Goal: Task Accomplishment & Management: Use online tool/utility

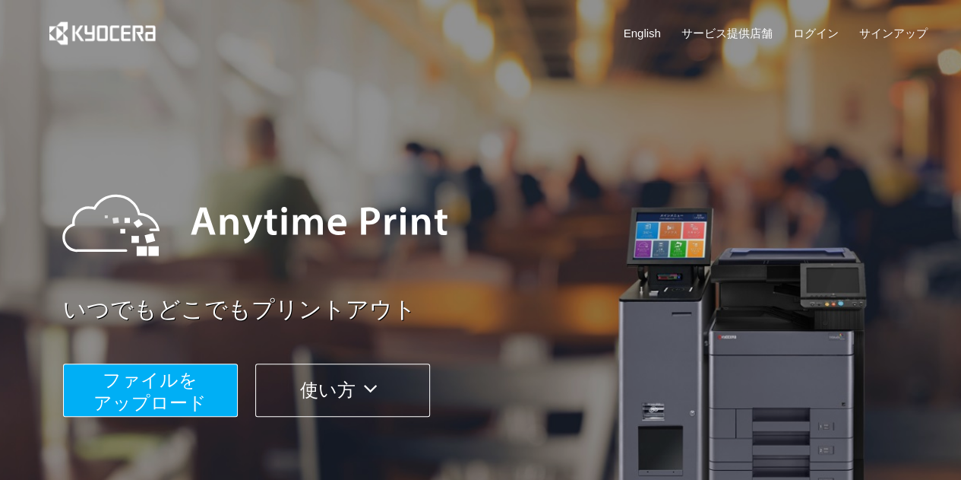
scroll to position [152, 0]
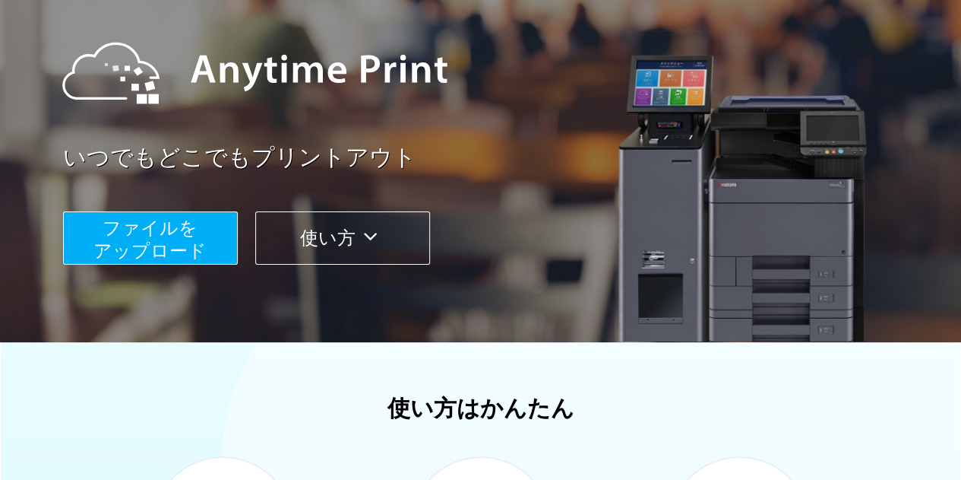
click at [216, 238] on button "ファイルを ​​アップロード" at bounding box center [150, 237] width 175 height 53
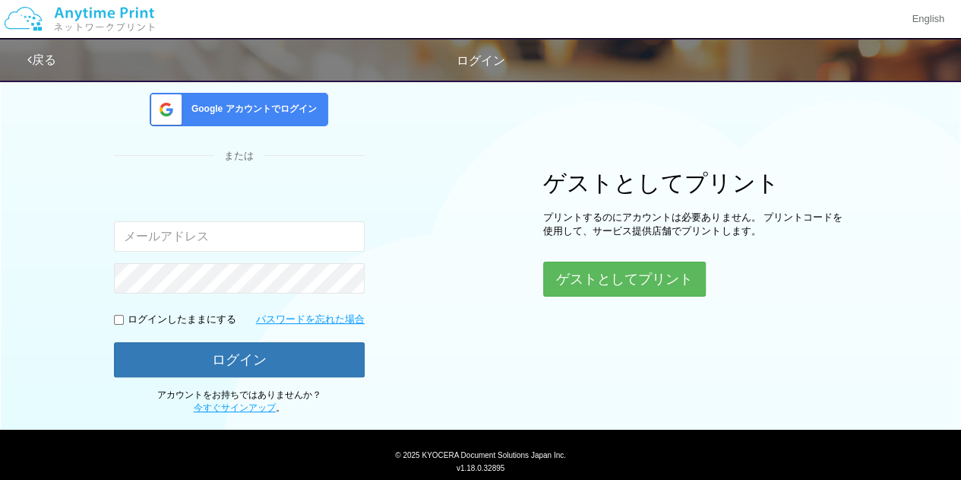
scroll to position [61, 0]
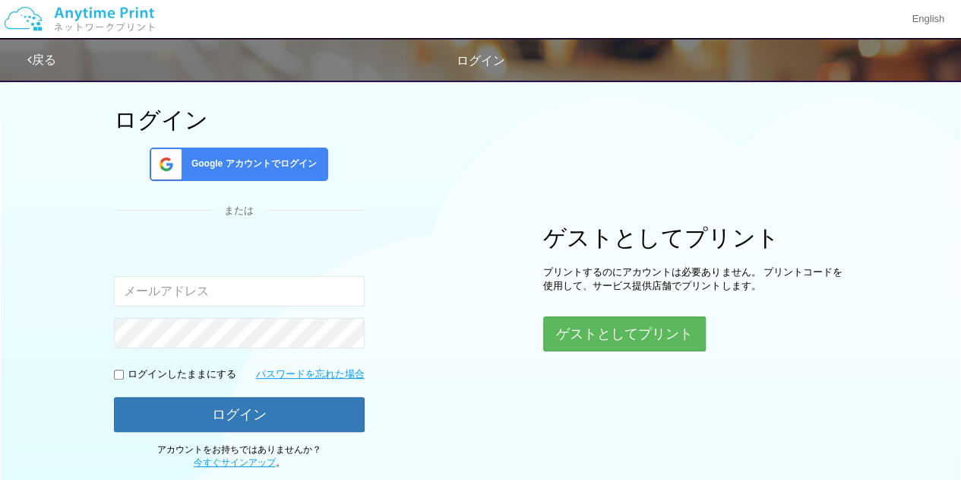
click at [224, 157] on span "Google アカウントでログイン" at bounding box center [250, 163] width 131 height 13
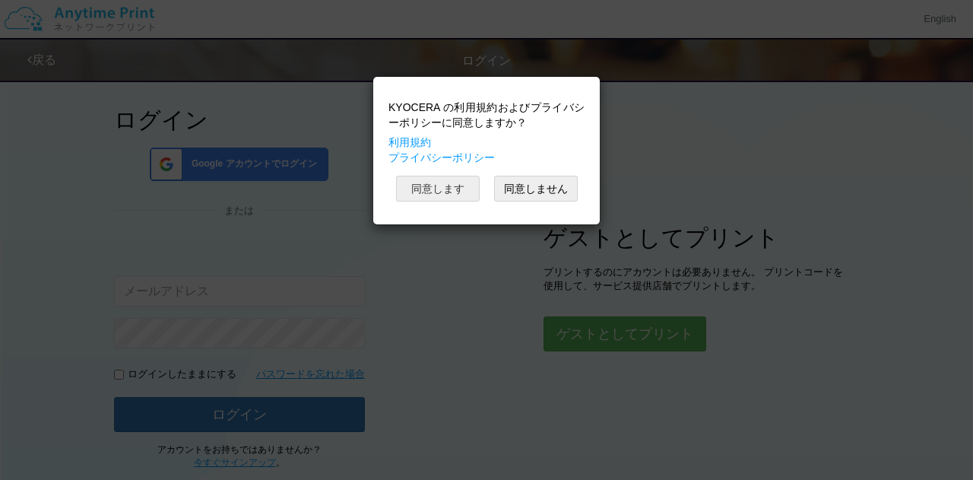
click at [426, 195] on button "同意します" at bounding box center [438, 189] width 84 height 26
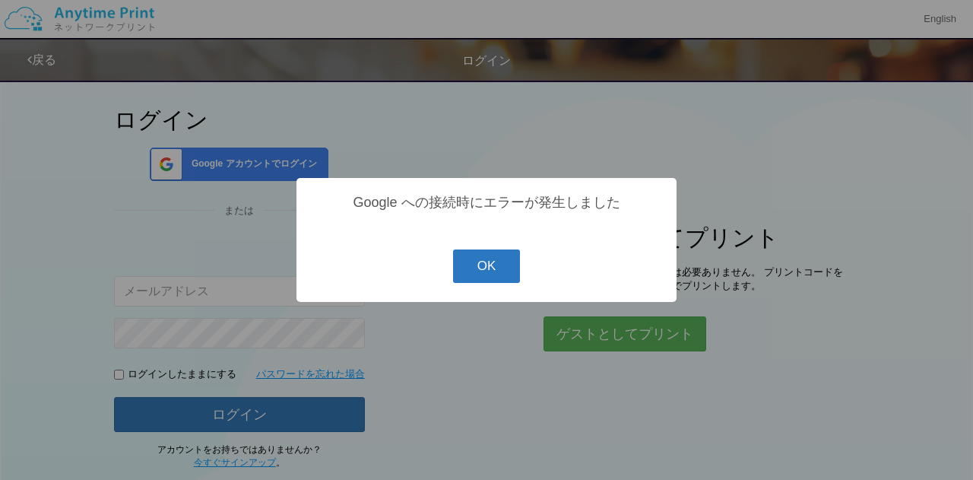
click at [483, 274] on button "OK" at bounding box center [487, 265] width 68 height 33
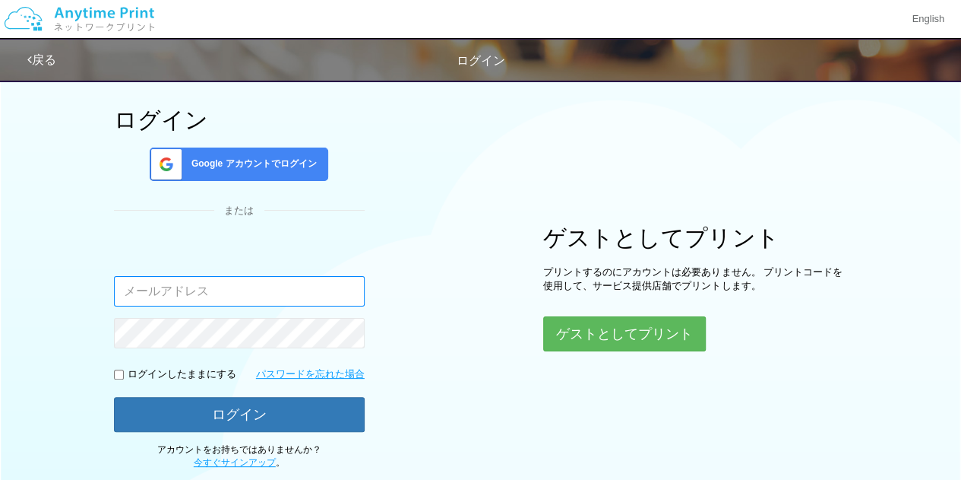
click at [326, 293] on input "email" at bounding box center [239, 291] width 251 height 30
type input "[EMAIL_ADDRESS][DOMAIN_NAME]"
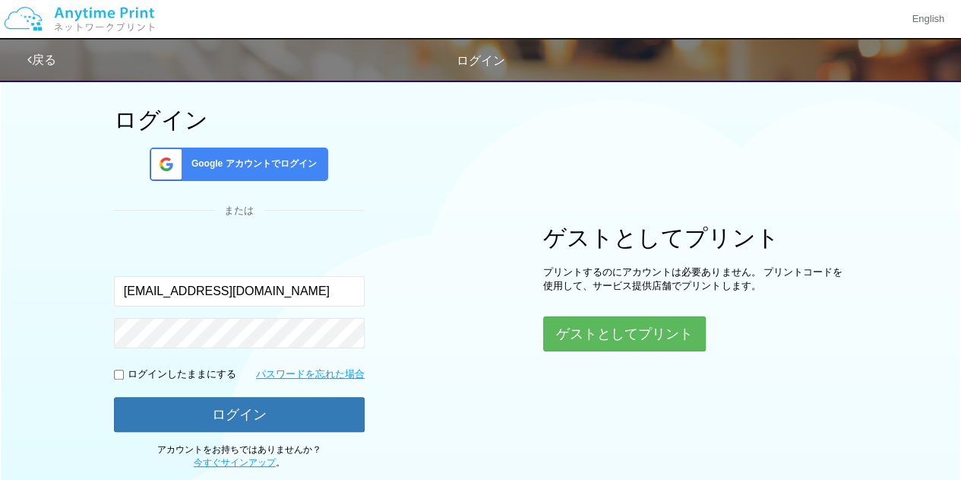
click at [245, 352] on form "入力されたメールアドレスまたはパスワードが正しくありません。 [EMAIL_ADDRESS][DOMAIN_NAME] ログインしたままにする パスワードを忘…" at bounding box center [239, 336] width 251 height 192
click at [114, 397] on button "ログイン" at bounding box center [239, 414] width 251 height 35
click at [375, 276] on div "ログイン Google アカウントでログイン または 入力されたメールアドレスまたはパスワードが正しくありません。 [EMAIL_ADDRESS][DOMAI…" at bounding box center [481, 240] width 912 height 458
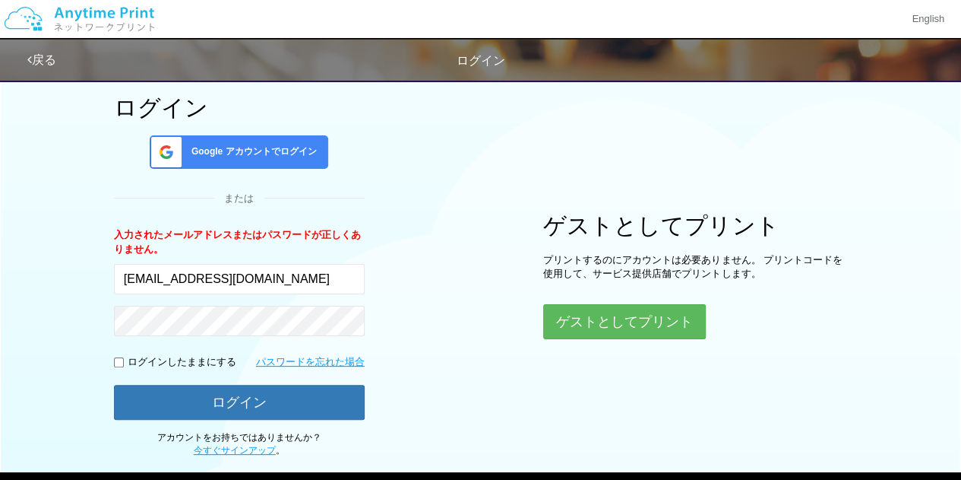
scroll to position [5, 0]
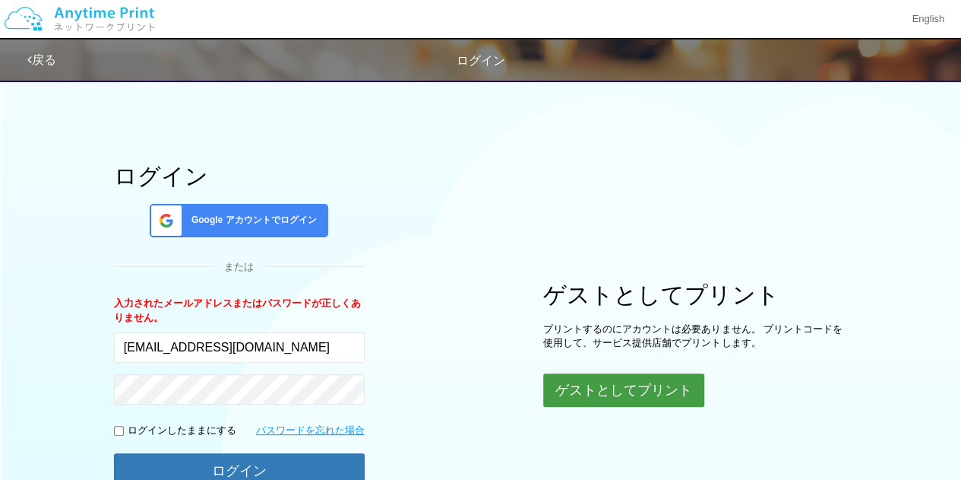
click at [620, 393] on button "ゲストとしてプリント" at bounding box center [623, 389] width 161 height 33
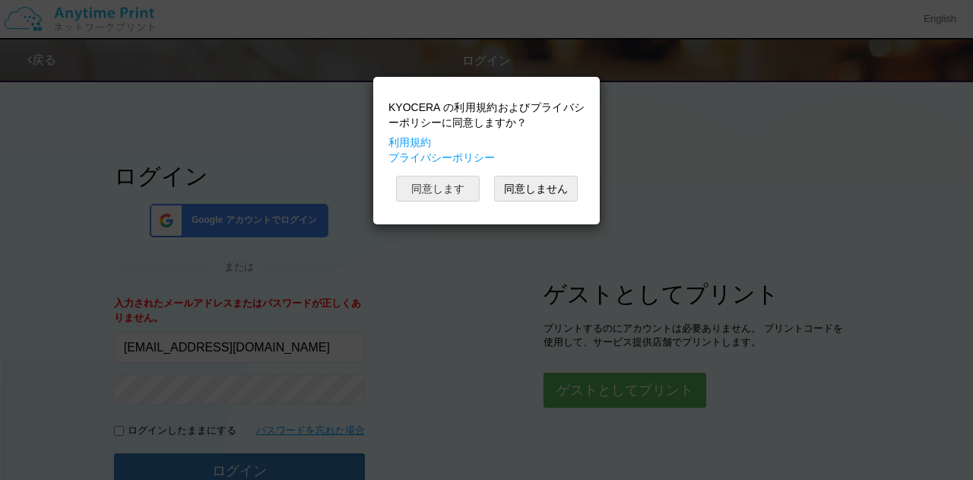
click at [445, 191] on button "同意します" at bounding box center [438, 189] width 84 height 26
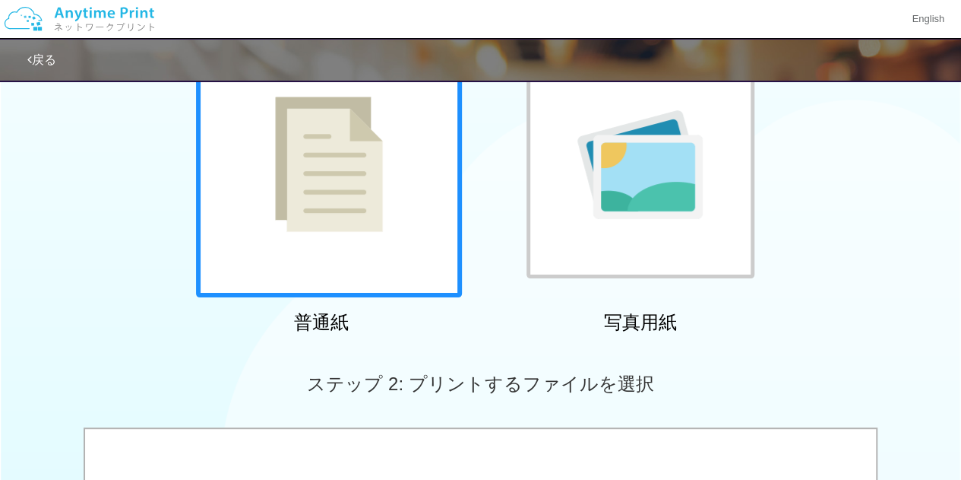
scroll to position [157, 0]
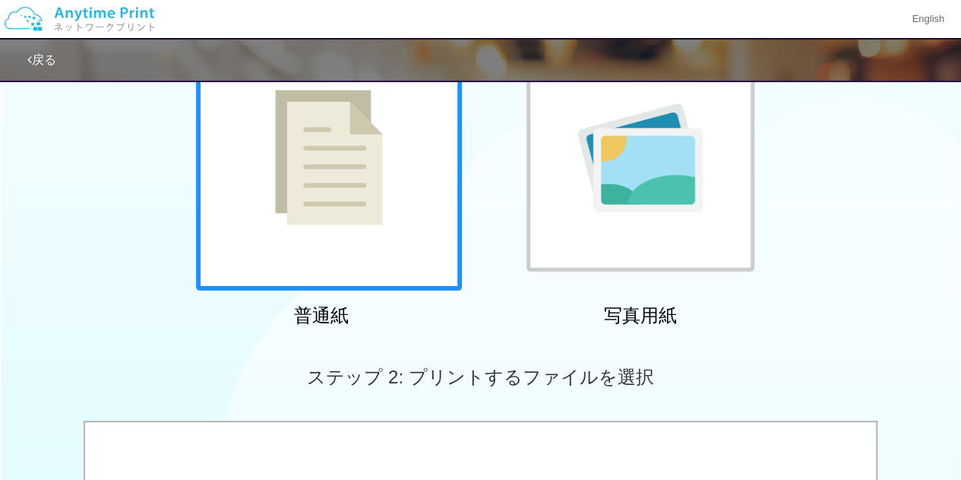
click at [340, 210] on img at bounding box center [329, 157] width 108 height 135
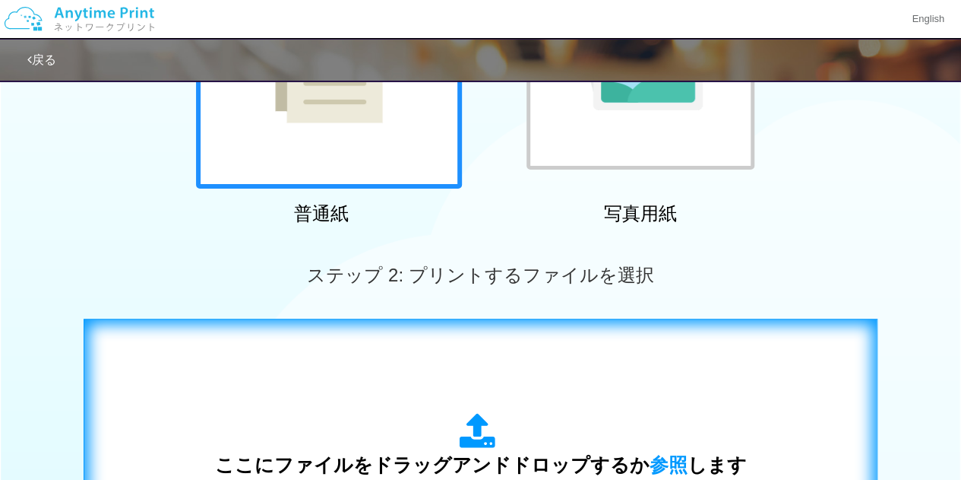
scroll to position [385, 0]
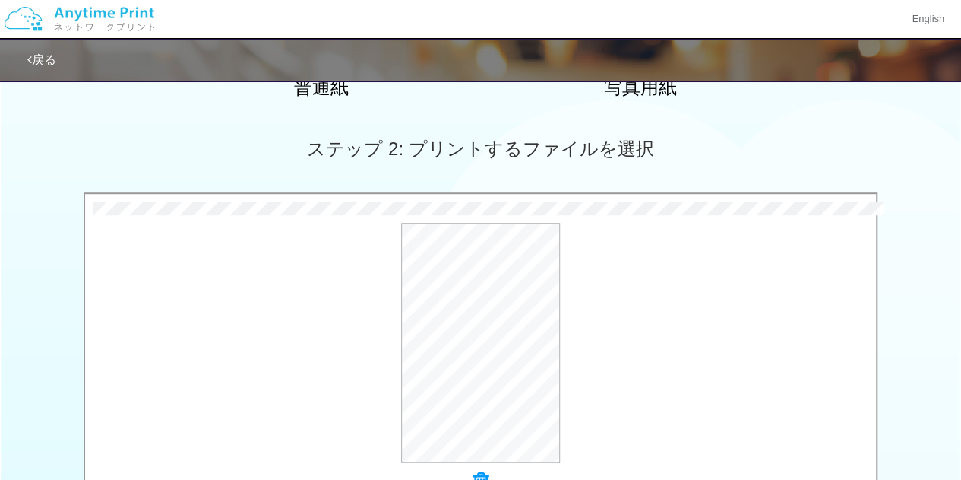
click at [274, 155] on div "ステップ 2: プリントするファイルを選択" at bounding box center [480, 149] width 961 height 87
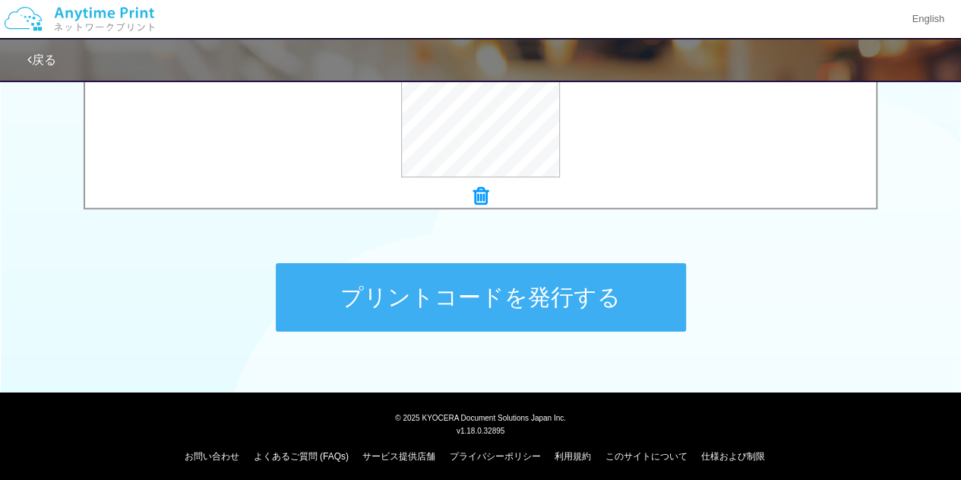
scroll to position [676, 0]
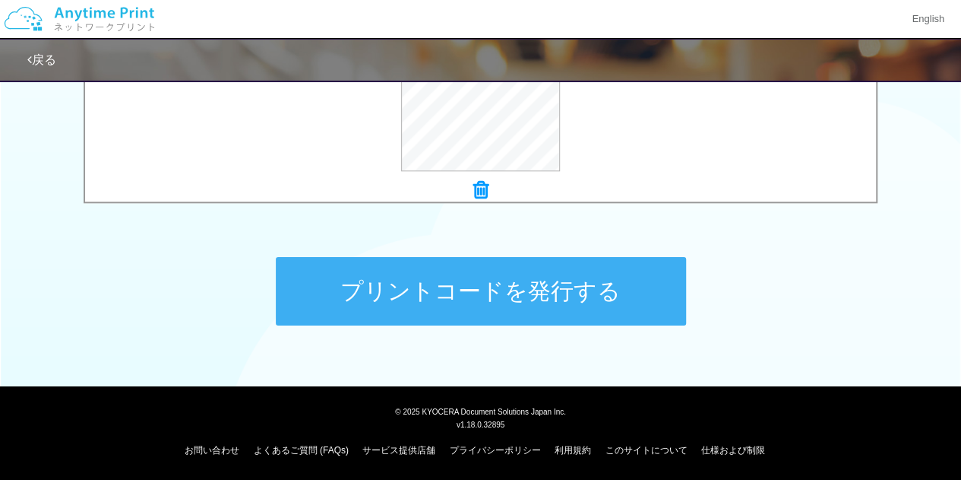
click at [590, 279] on button "プリントコードを発行する" at bounding box center [481, 291] width 410 height 68
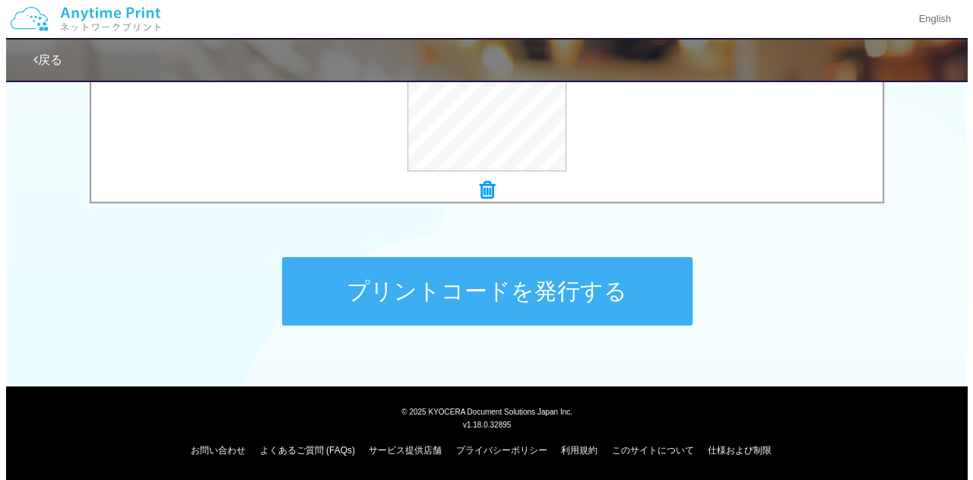
scroll to position [0, 0]
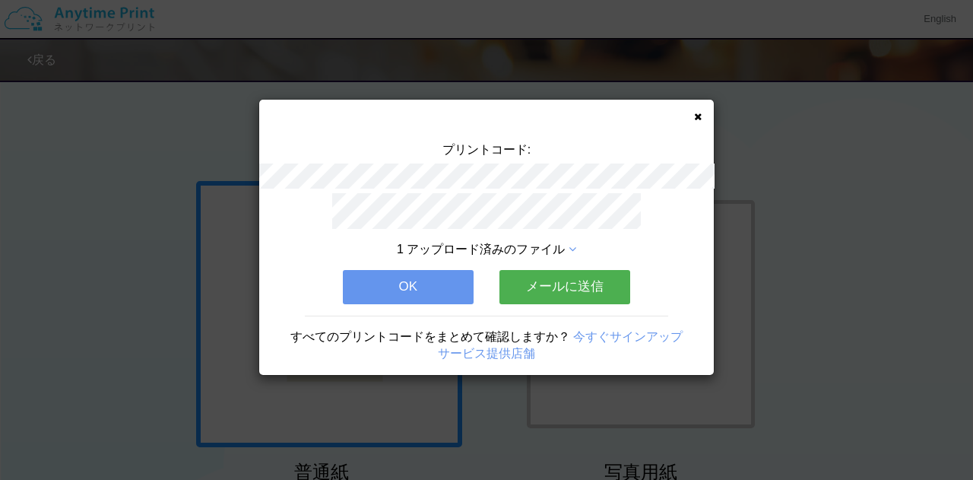
click at [561, 287] on button "メールに送信" at bounding box center [564, 286] width 131 height 33
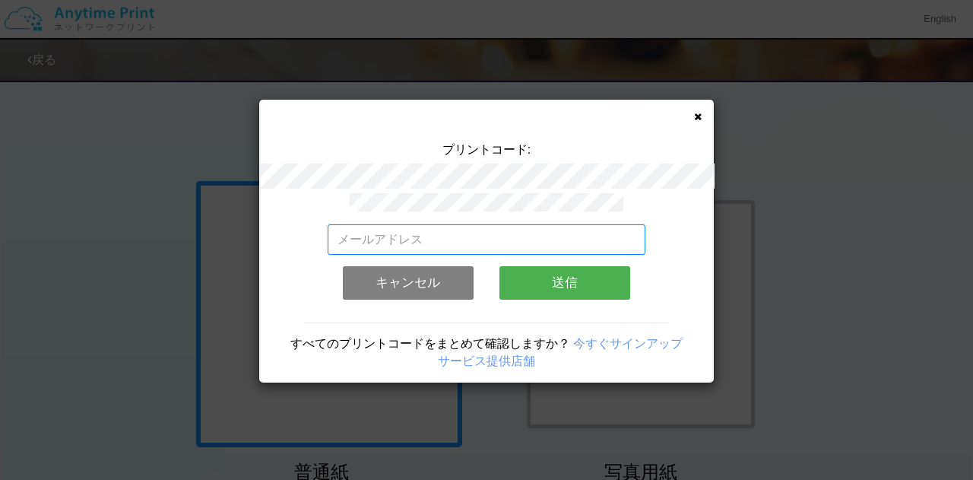
click at [497, 224] on input "email" at bounding box center [487, 239] width 318 height 30
type input "[EMAIL_ADDRESS][DOMAIN_NAME]"
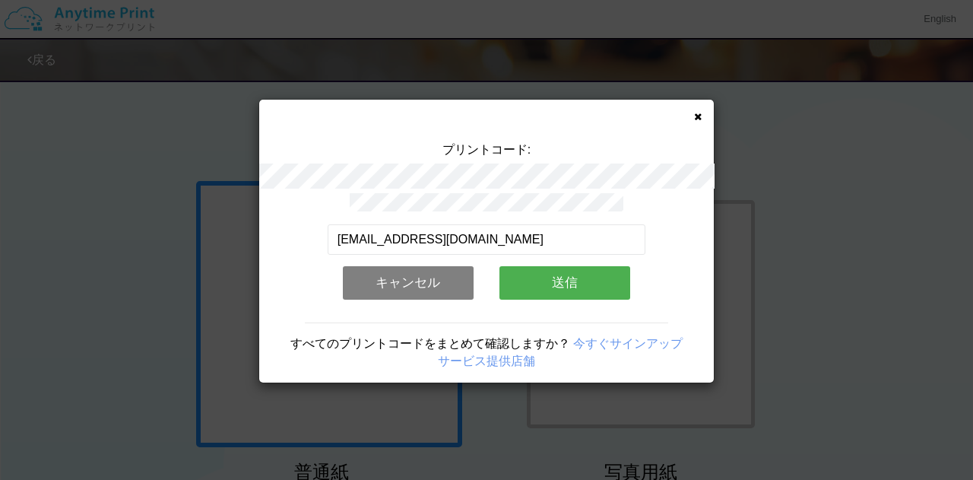
click at [541, 279] on button "送信" at bounding box center [564, 282] width 131 height 33
